Goal: Browse casually

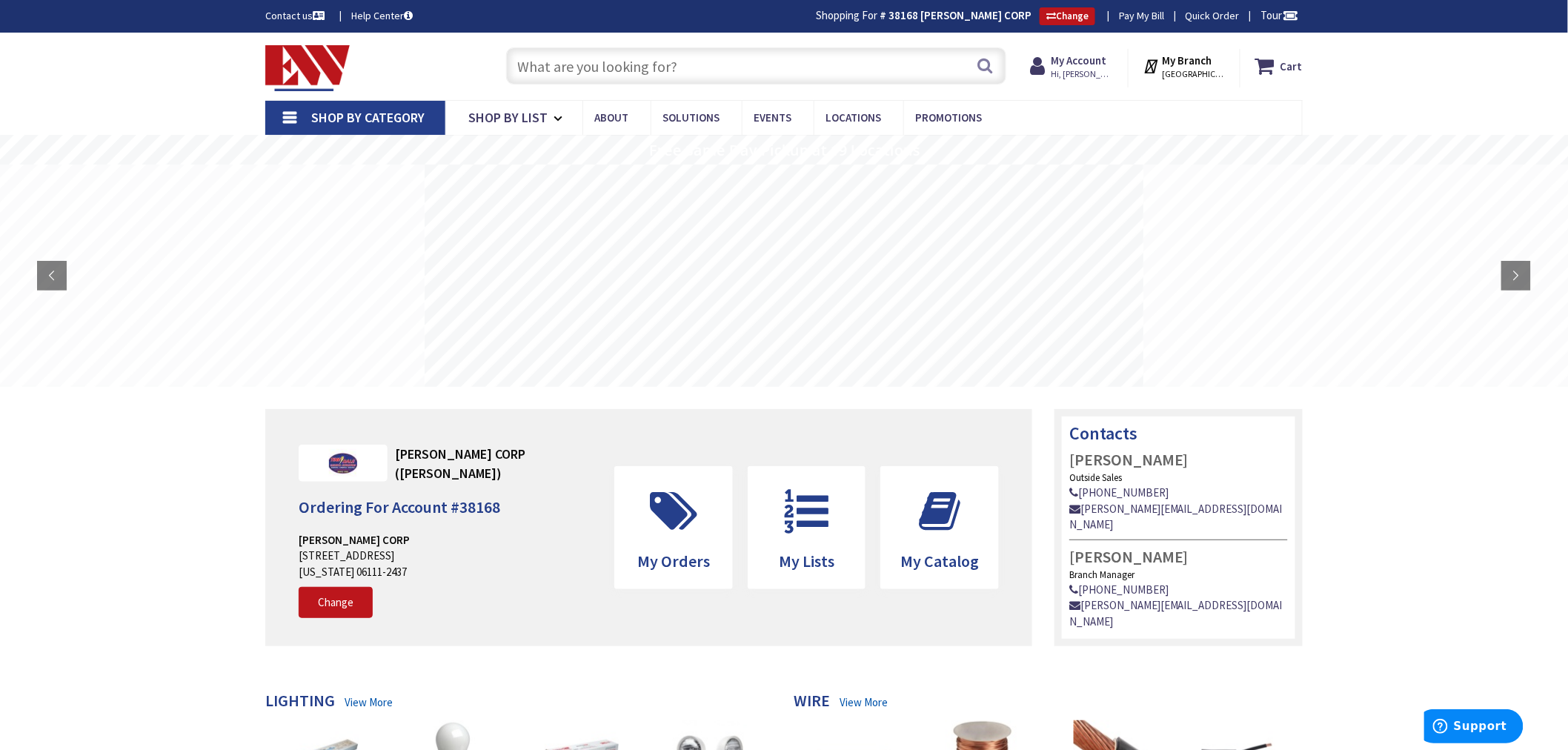
click at [653, 292] on rs-layer at bounding box center [784, 276] width 719 height 222
click at [654, 292] on rs-layer at bounding box center [784, 276] width 719 height 222
click at [905, 373] on rs-layer at bounding box center [784, 276] width 719 height 222
click at [905, 368] on rs-layer at bounding box center [784, 276] width 719 height 222
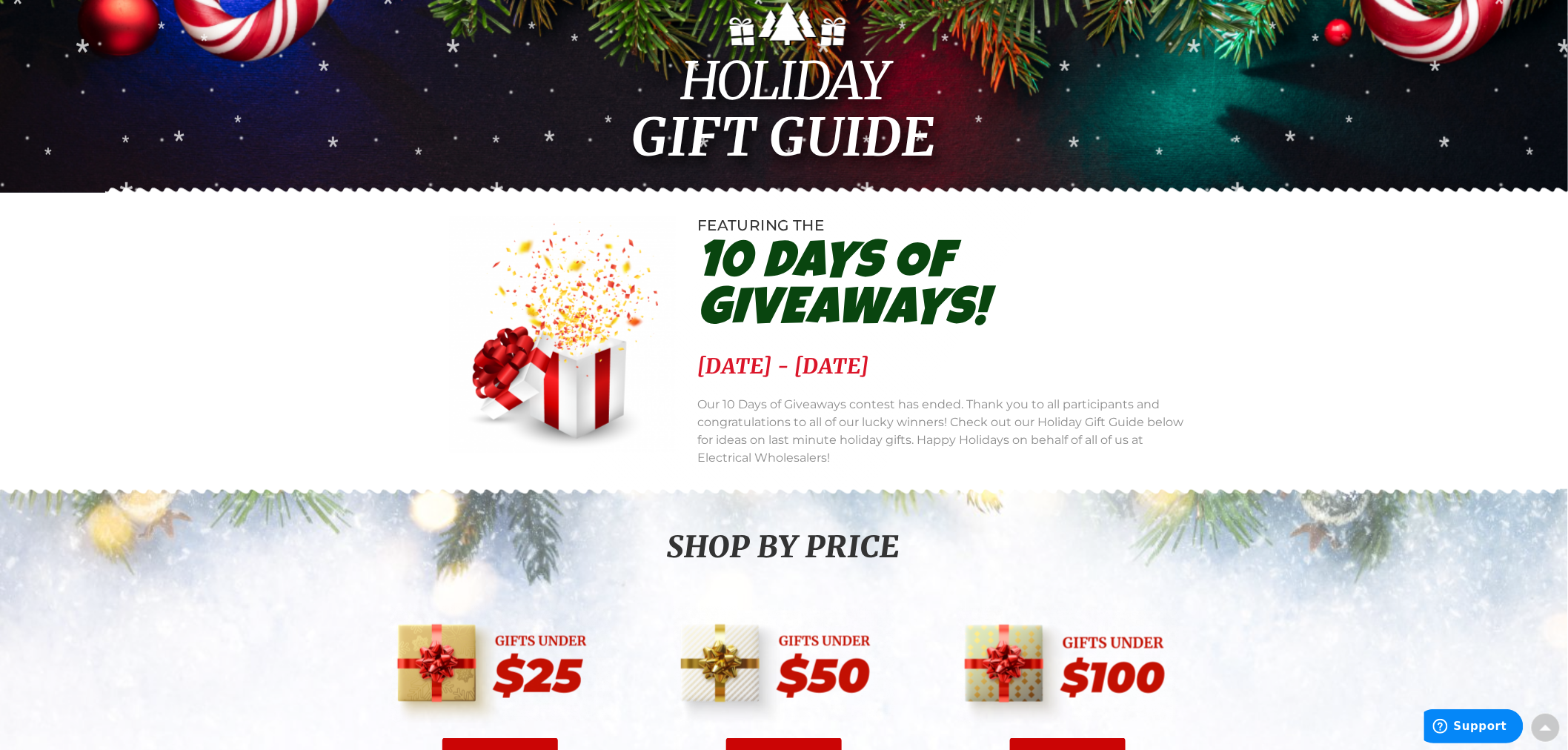
scroll to position [249, 0]
